Goal: Navigation & Orientation: Find specific page/section

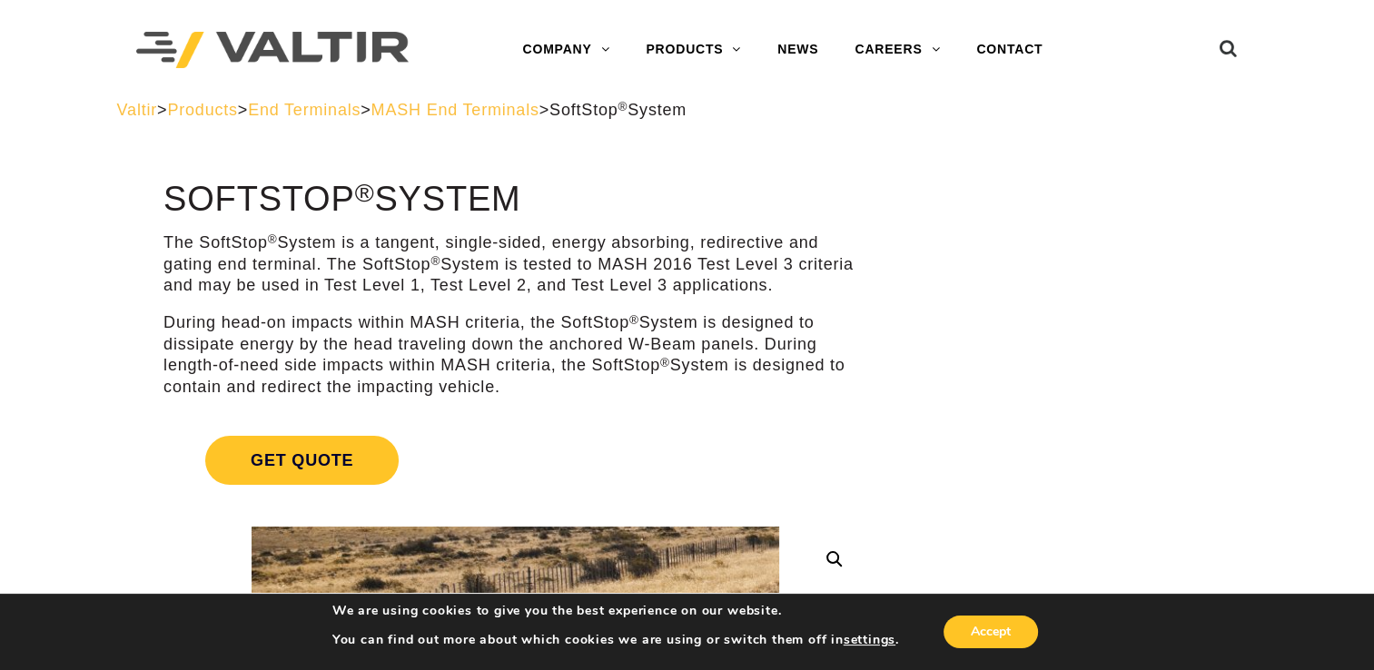
click at [343, 111] on span "End Terminals" at bounding box center [304, 110] width 113 height 18
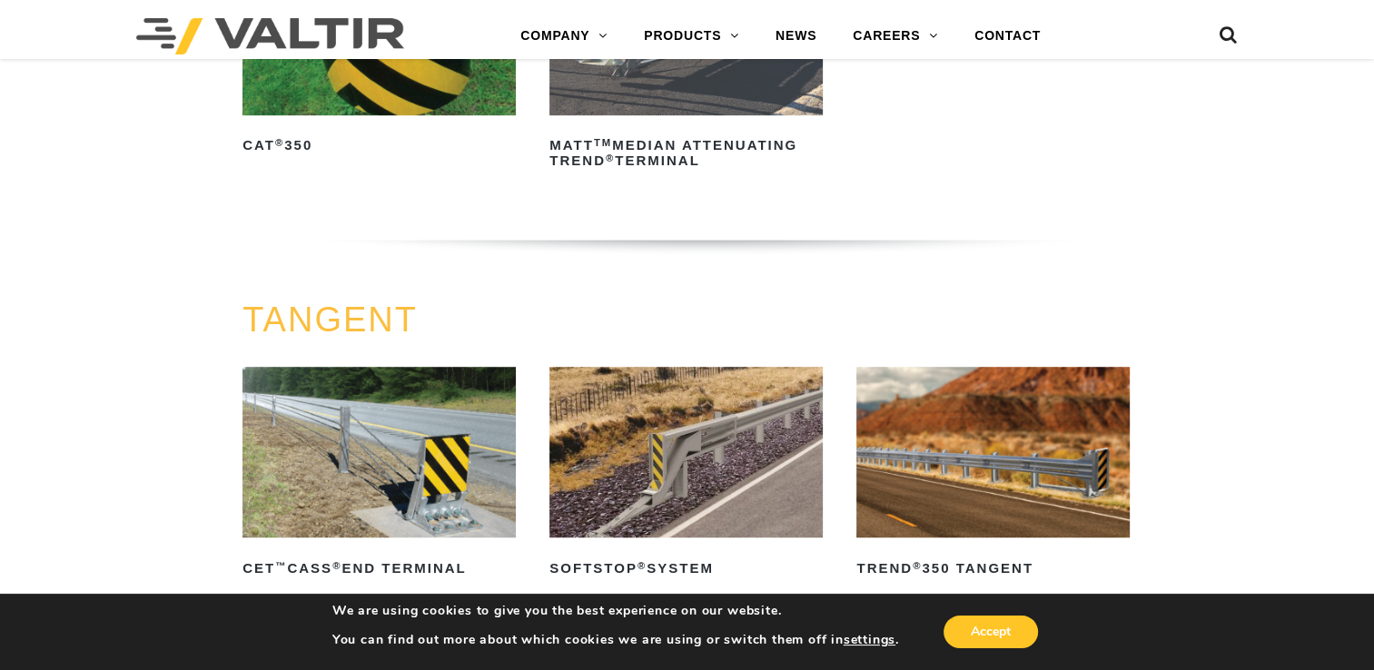
scroll to position [1271, 0]
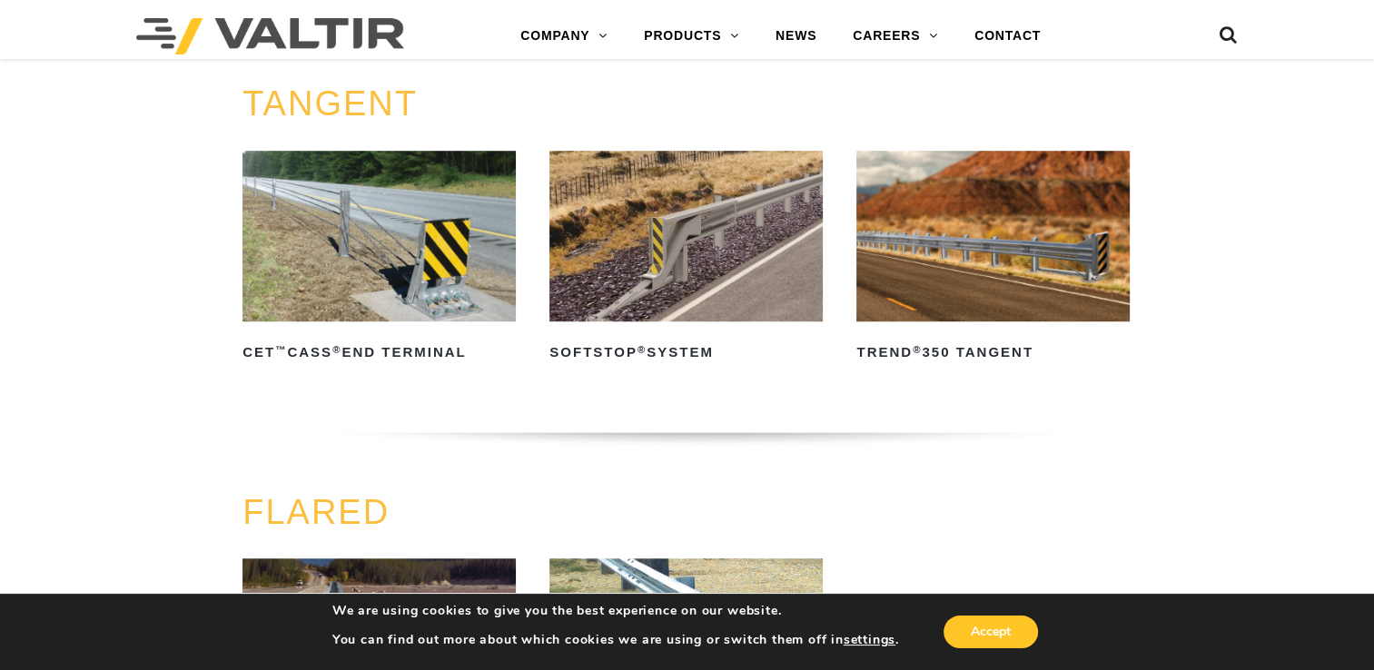
click at [650, 254] on img at bounding box center [685, 236] width 273 height 171
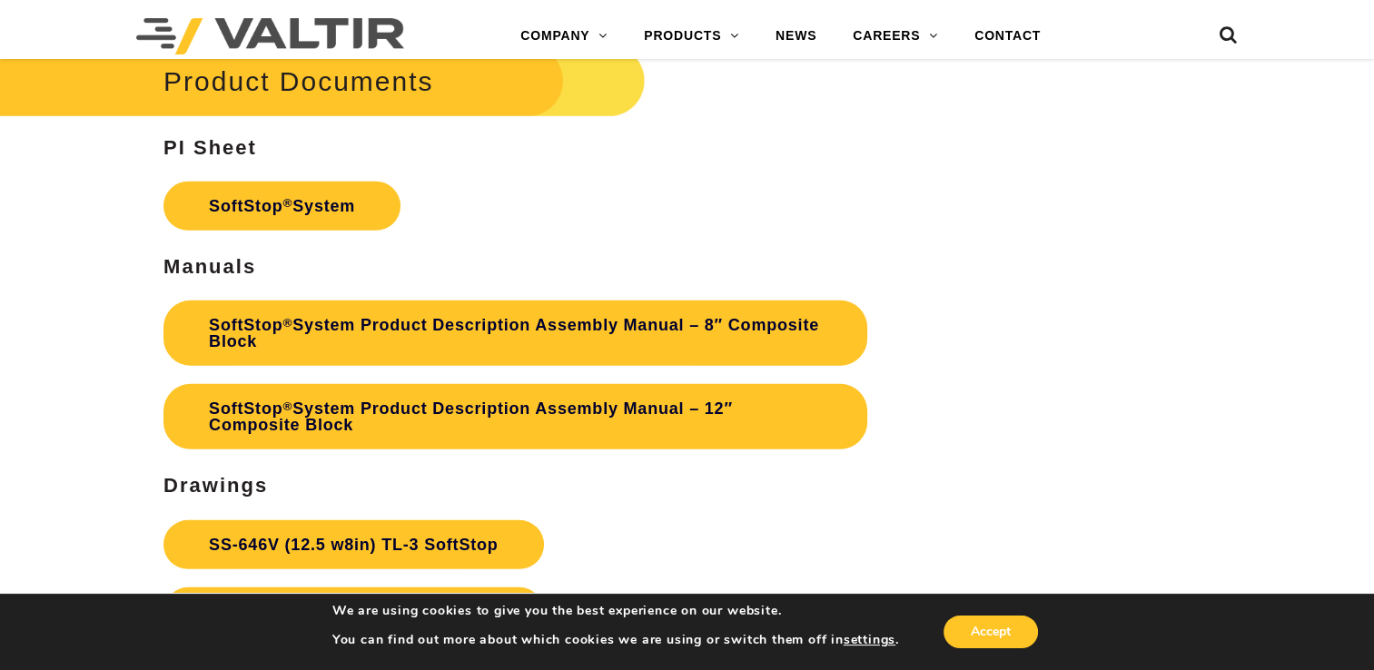
scroll to position [5357, 0]
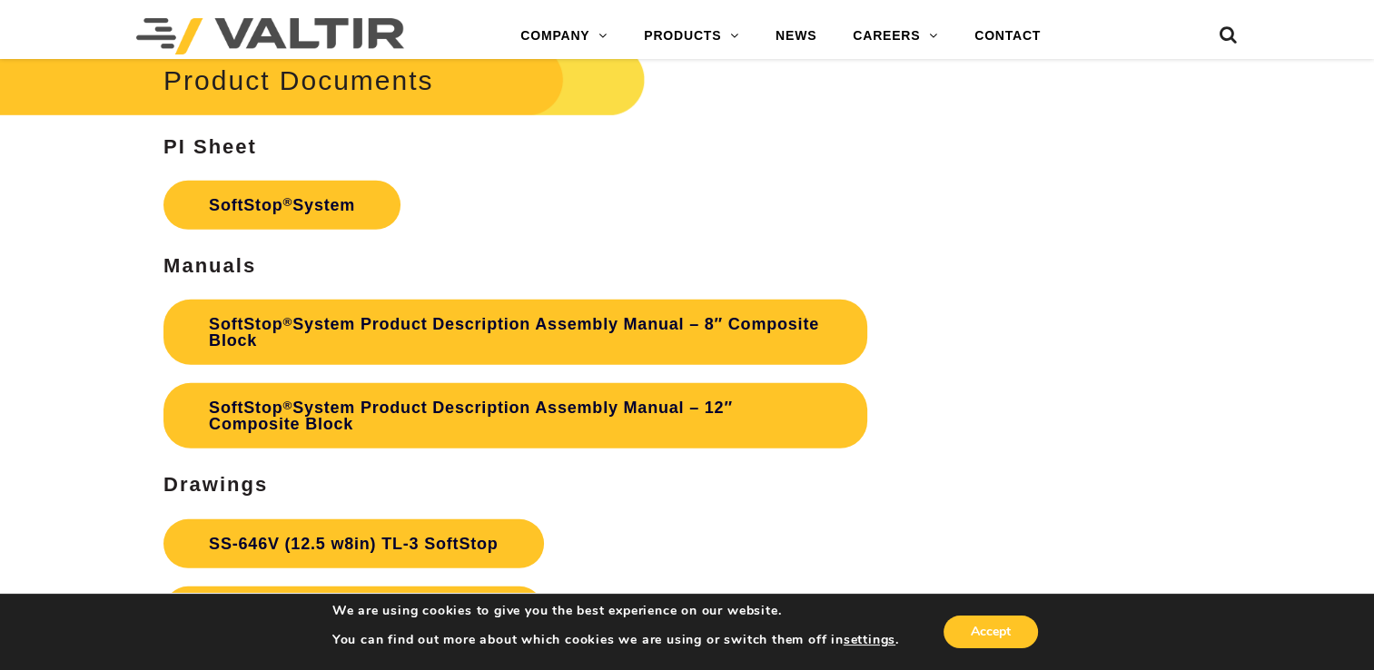
click at [247, 206] on link "SoftStop ® System" at bounding box center [281, 205] width 237 height 49
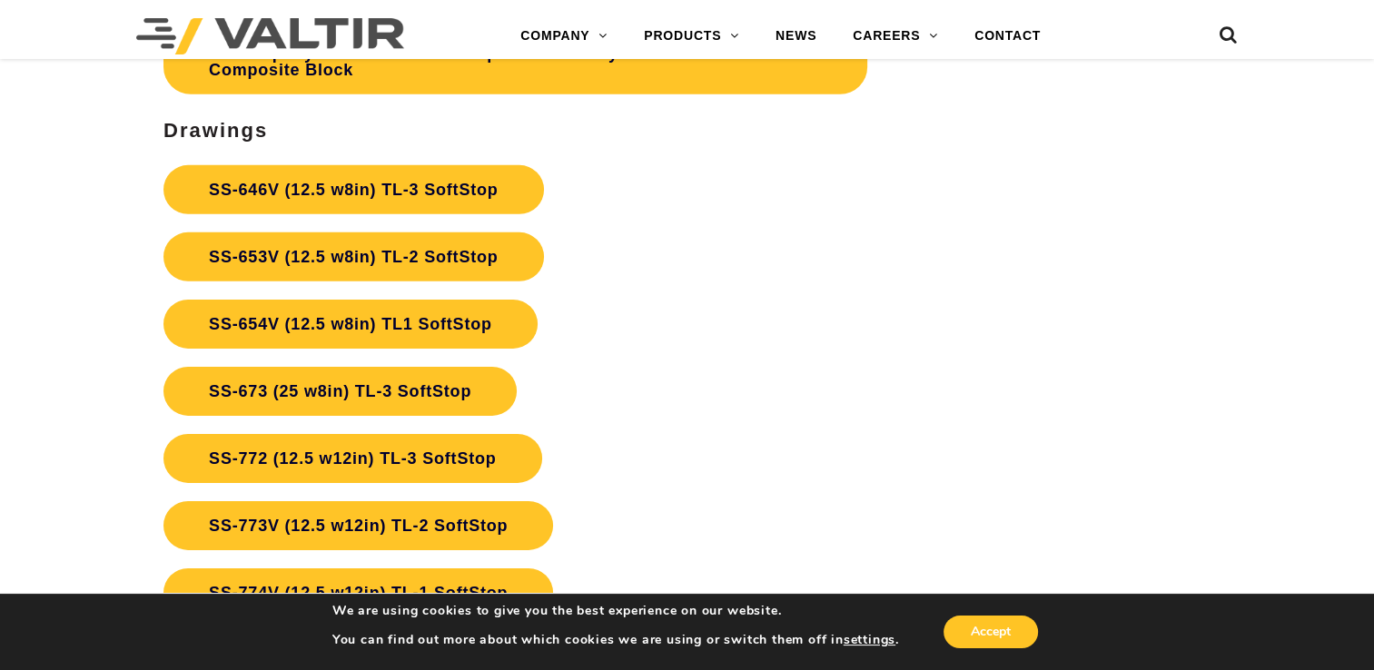
scroll to position [5720, 0]
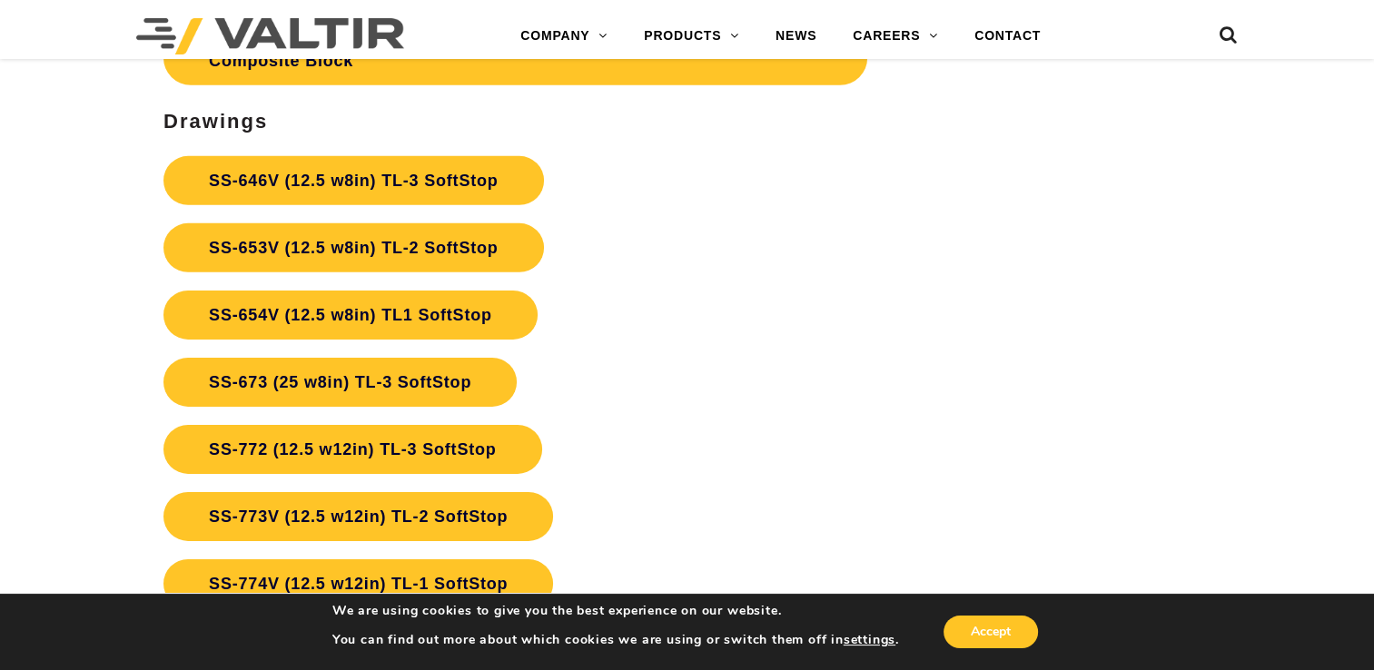
click at [291, 170] on link "SS-646V (12.5 w8in) TL-3 SoftStop" at bounding box center [352, 180] width 379 height 49
